Goal: Information Seeking & Learning: Find specific page/section

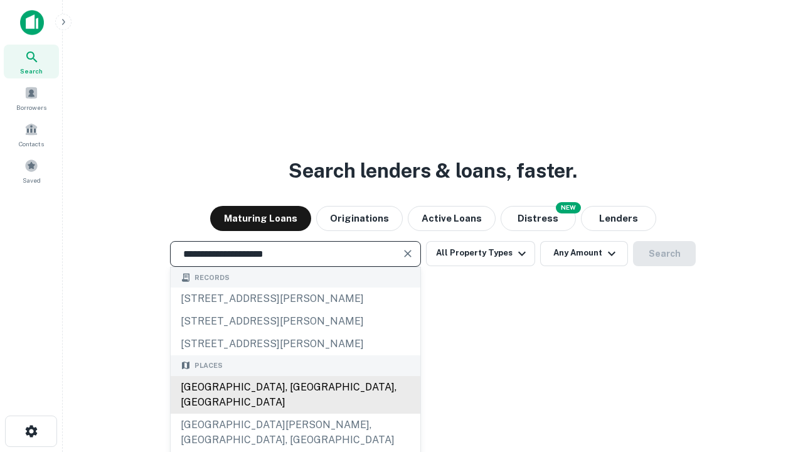
click at [295, 413] on div "[GEOGRAPHIC_DATA], [GEOGRAPHIC_DATA], [GEOGRAPHIC_DATA]" at bounding box center [296, 395] width 250 height 38
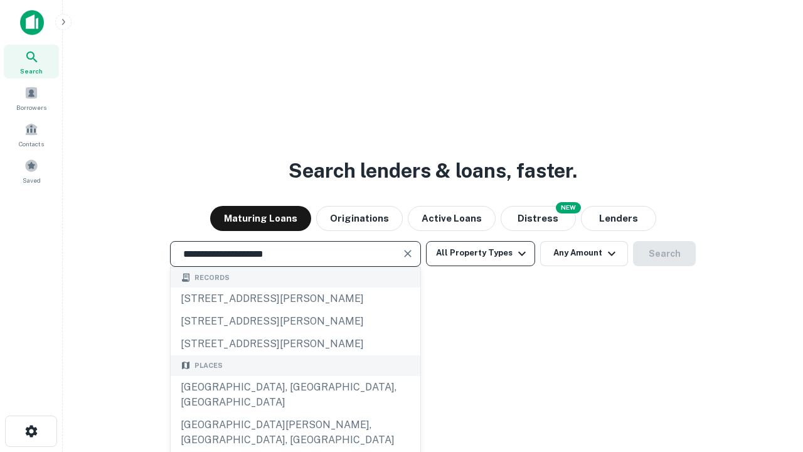
type input "**********"
click at [481, 253] on button "All Property Types" at bounding box center [480, 253] width 109 height 25
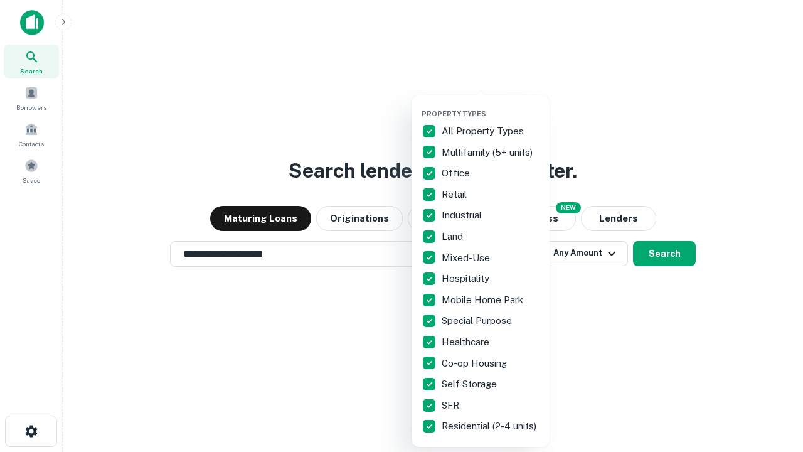
click at [491, 105] on button "button" at bounding box center [491, 105] width 138 height 1
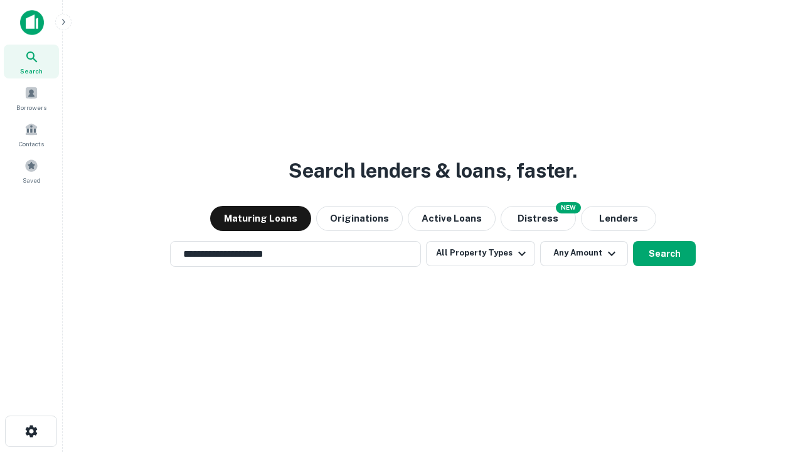
scroll to position [8, 151]
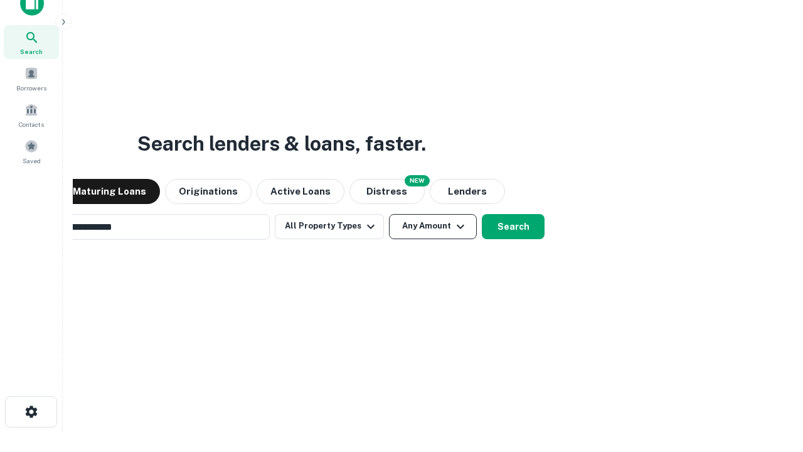
click at [389, 214] on button "Any Amount" at bounding box center [433, 226] width 88 height 25
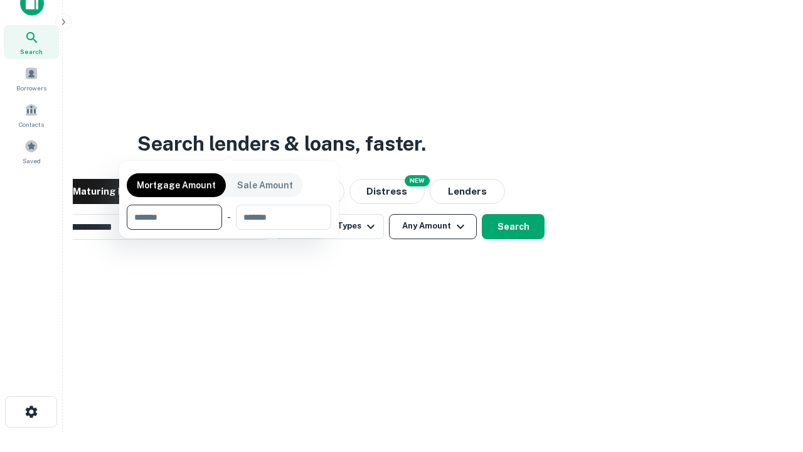
scroll to position [20, 0]
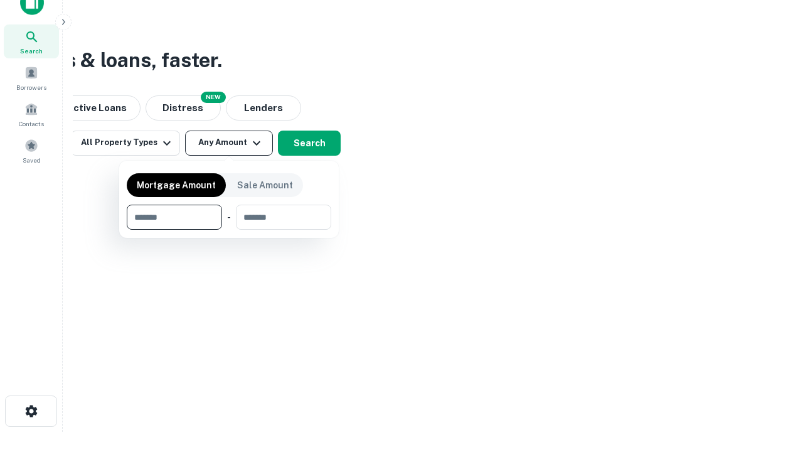
type input "*******"
click at [229, 230] on button "button" at bounding box center [229, 230] width 205 height 1
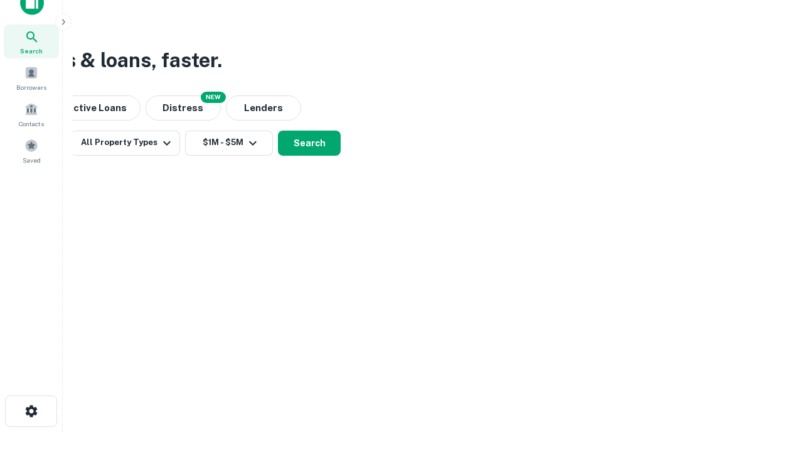
scroll to position [8, 232]
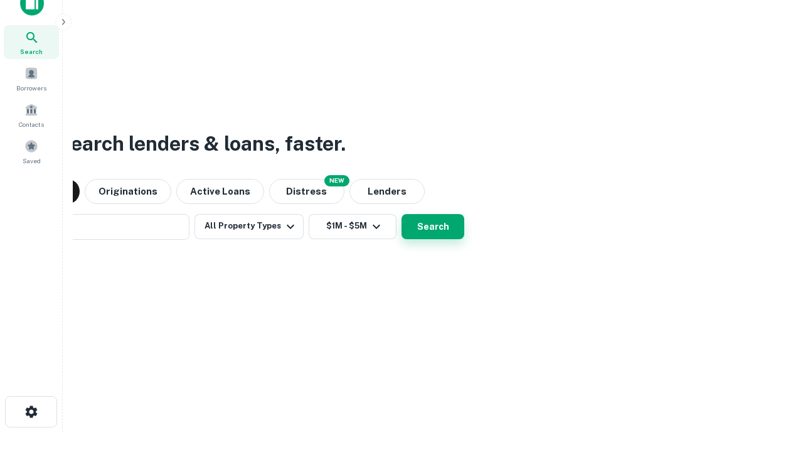
click at [402, 214] on button "Search" at bounding box center [433, 226] width 63 height 25
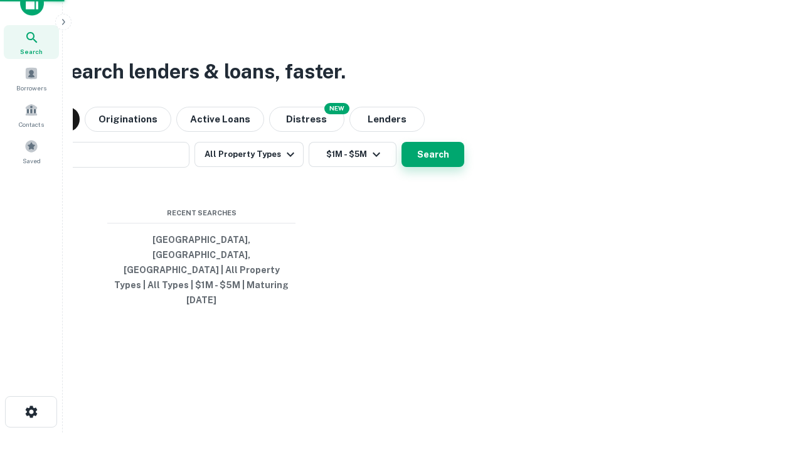
scroll to position [33, 355]
